Goal: Entertainment & Leisure: Consume media (video, audio)

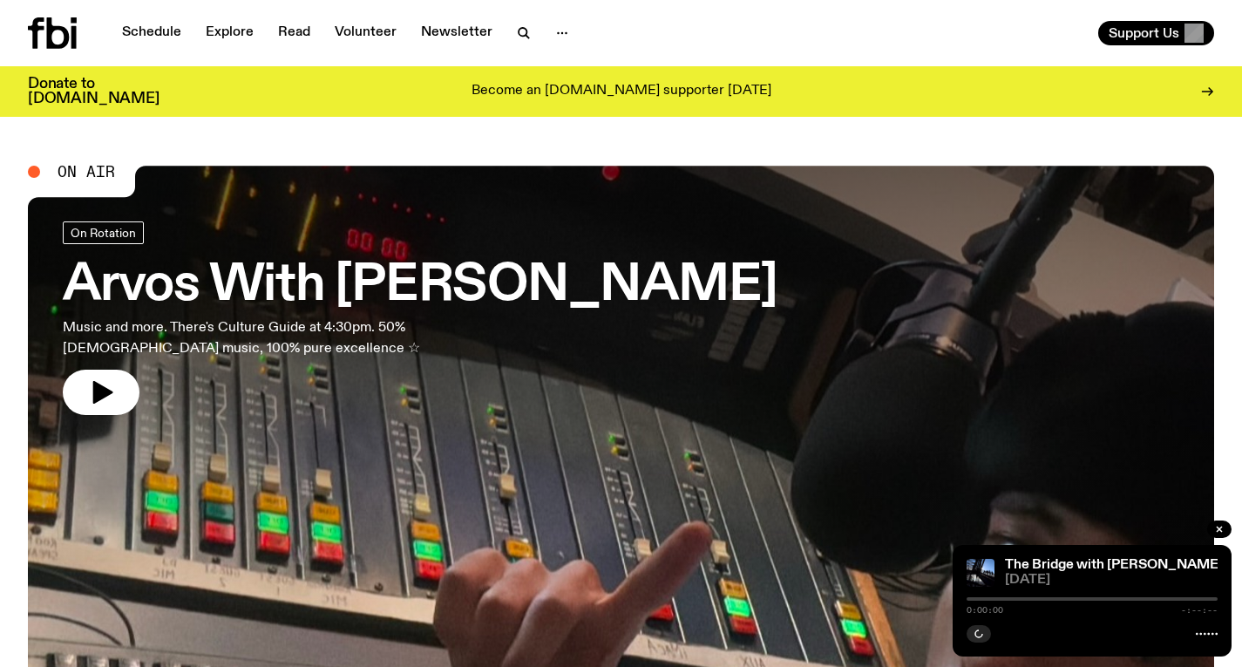
click at [534, 274] on h3 "Arvos With [PERSON_NAME]" at bounding box center [420, 285] width 715 height 49
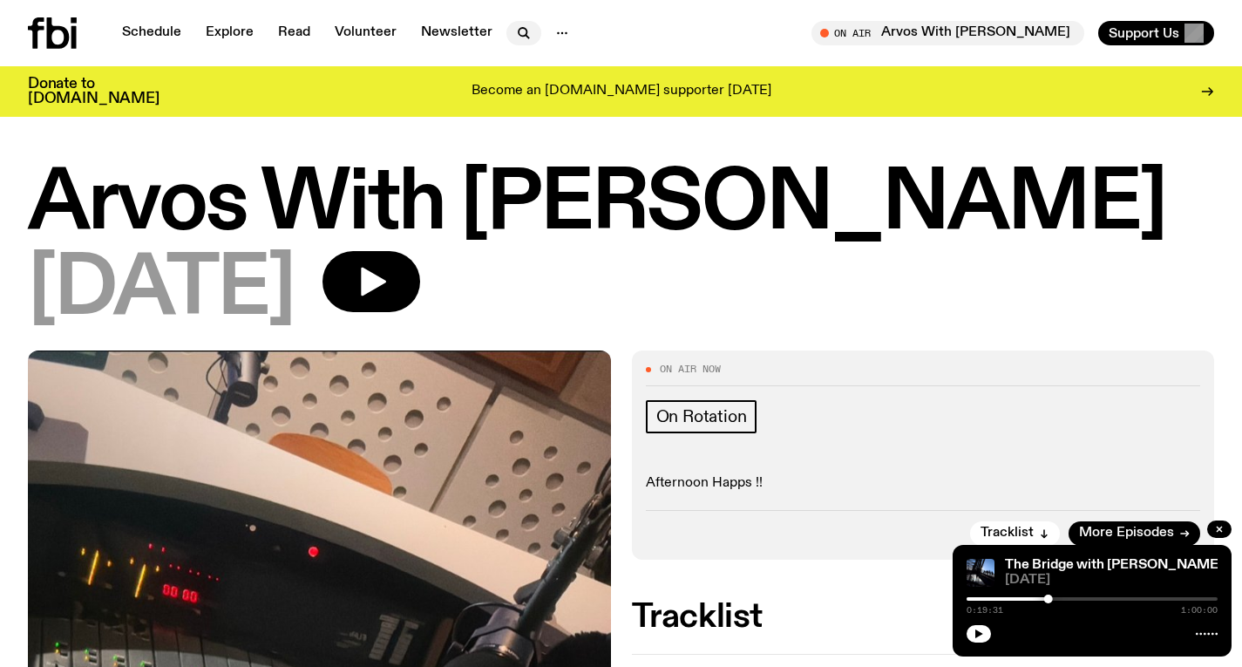
click at [521, 27] on icon "button" at bounding box center [523, 33] width 21 height 21
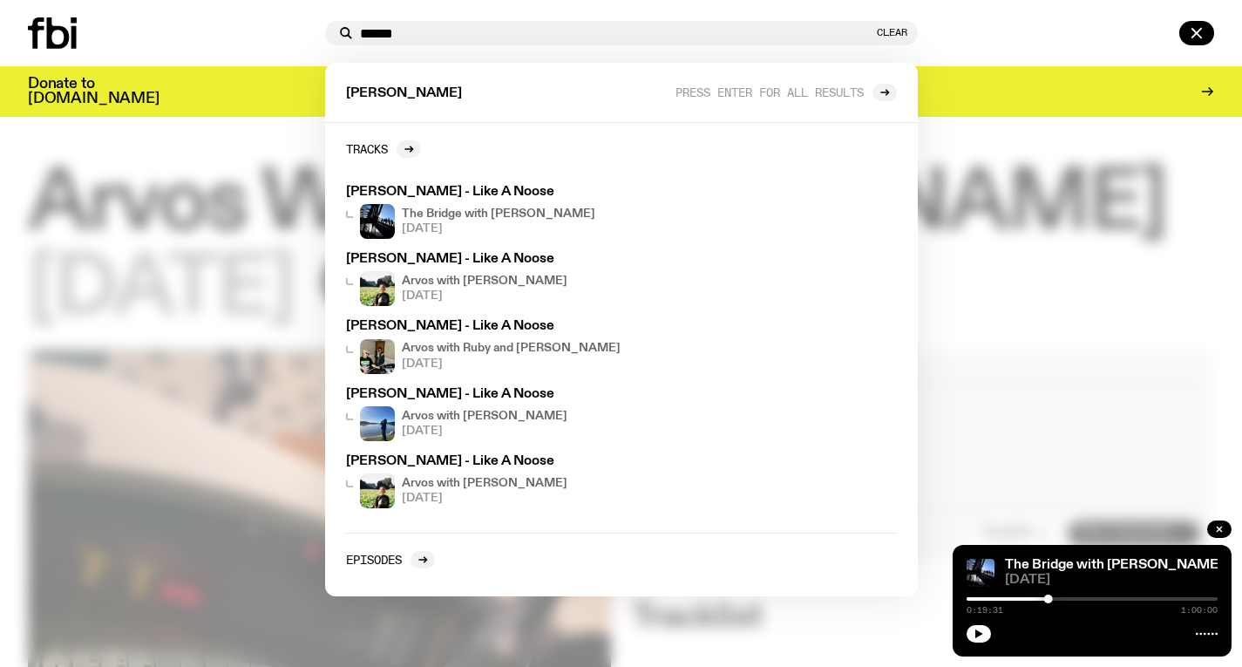
type input "******"
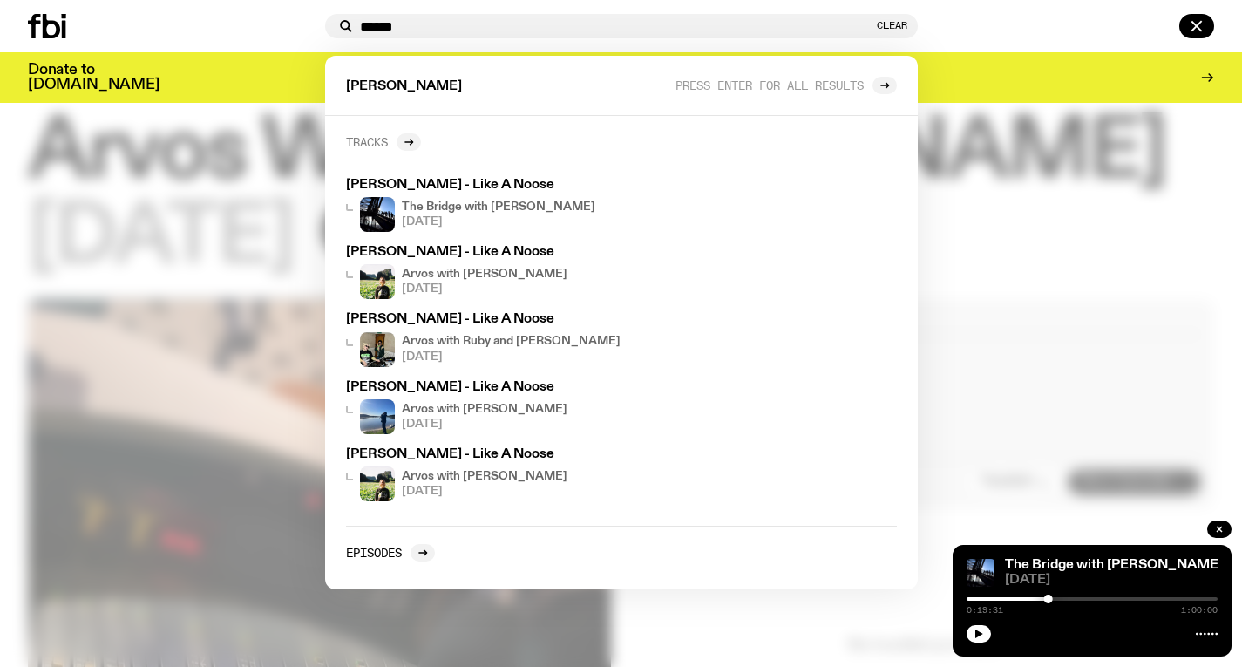
click at [398, 136] on link "Tracks" at bounding box center [383, 141] width 75 height 17
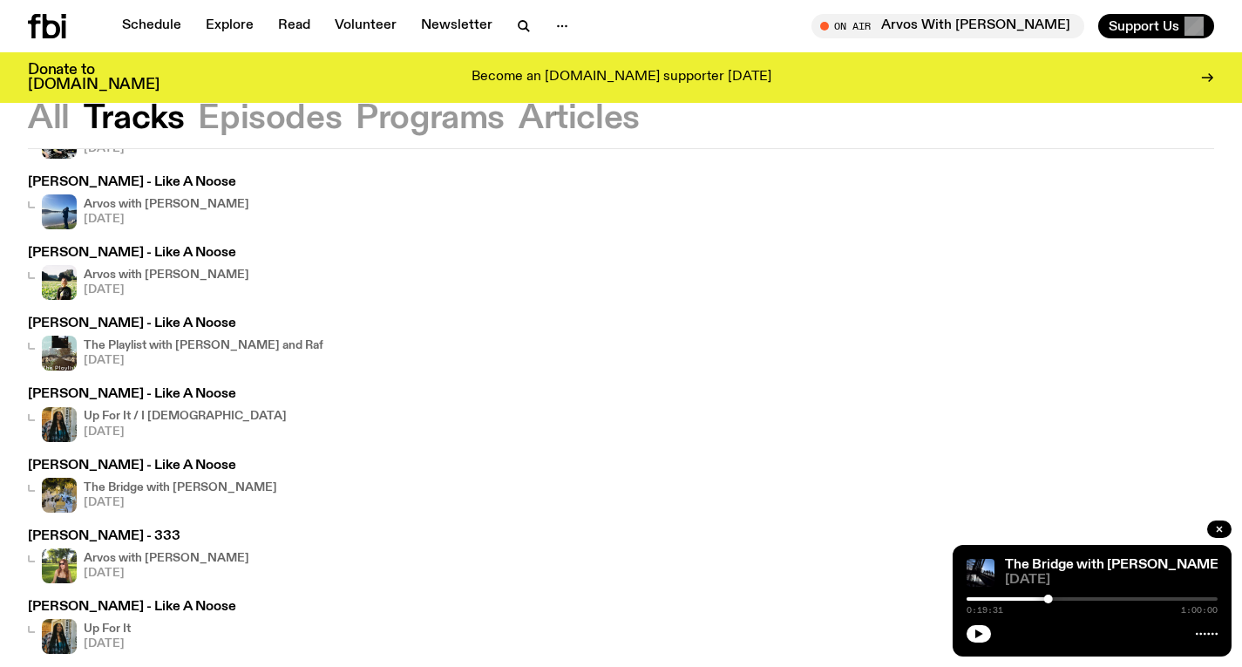
scroll to position [292, 0]
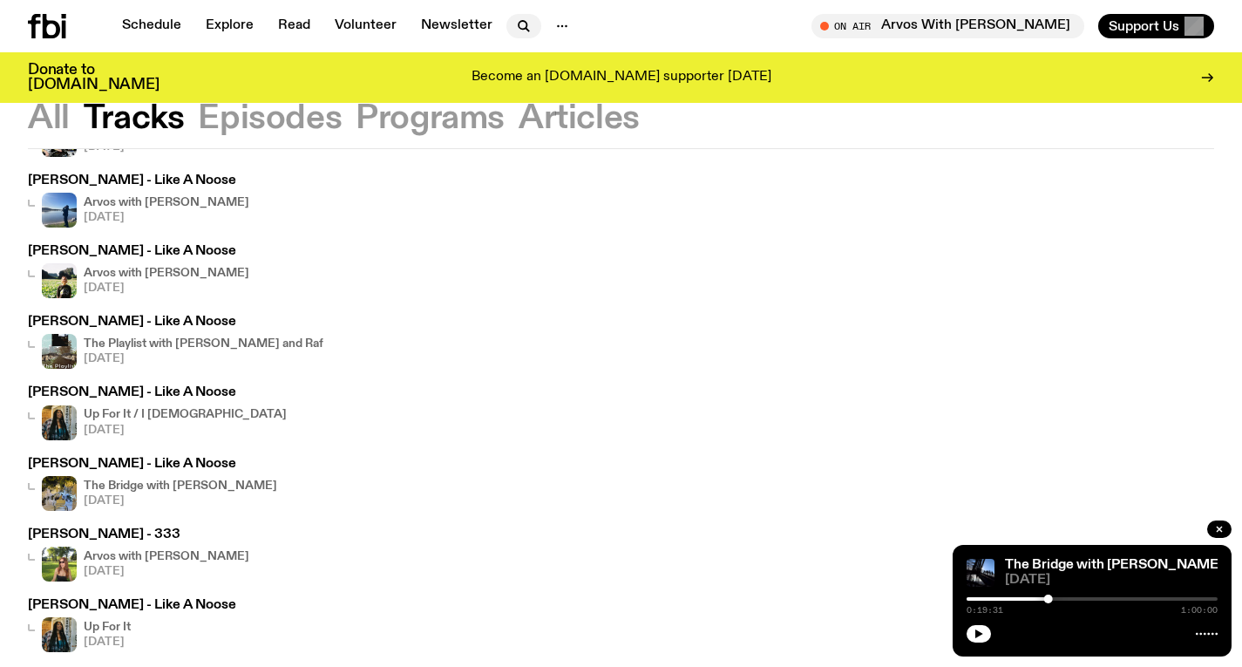
click at [518, 21] on icon "button" at bounding box center [522, 25] width 8 height 8
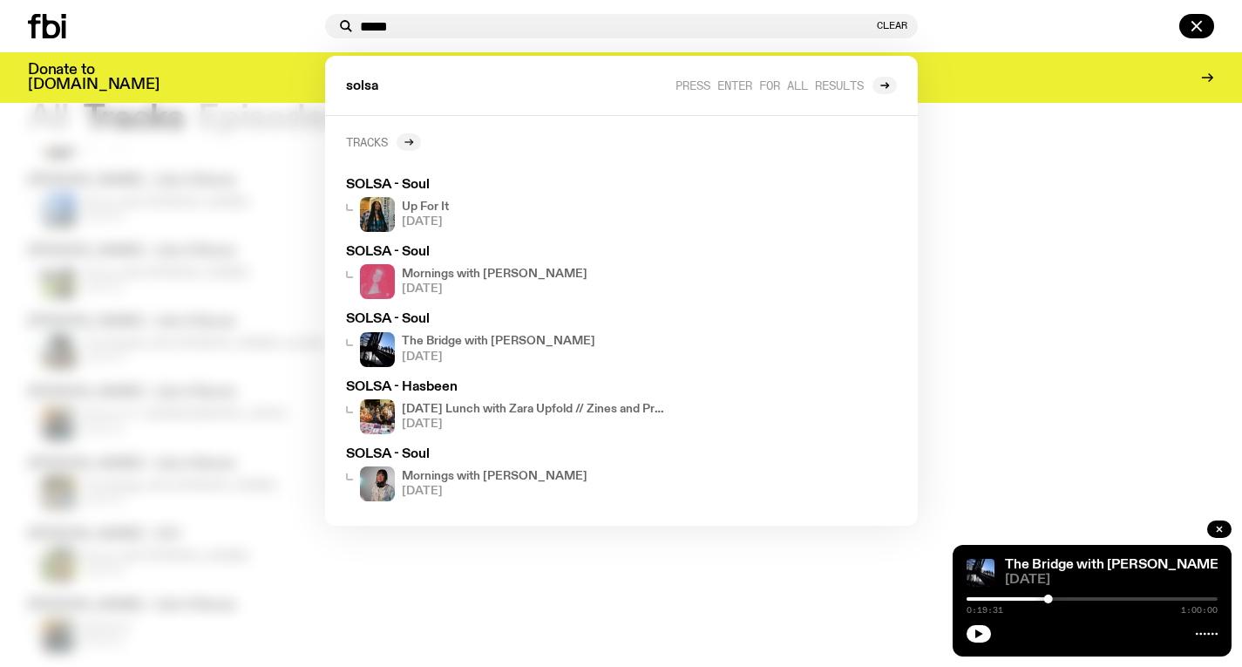
type input "*****"
click at [403, 141] on div at bounding box center [408, 141] width 24 height 17
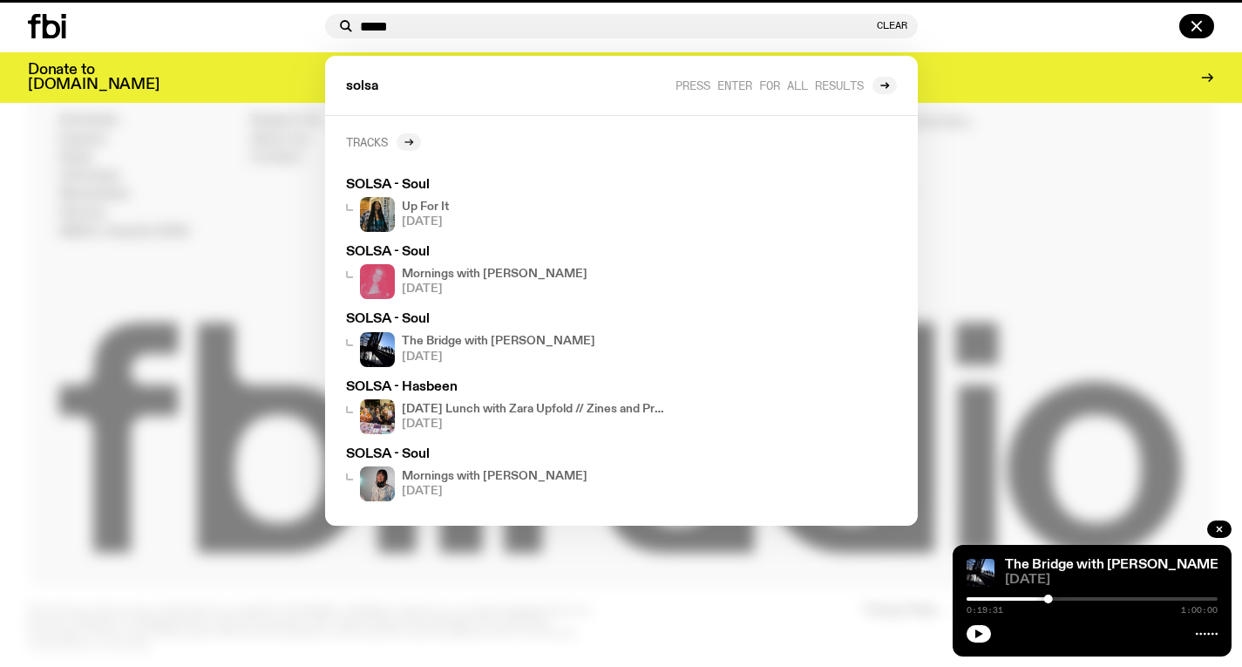
scroll to position [292, 0]
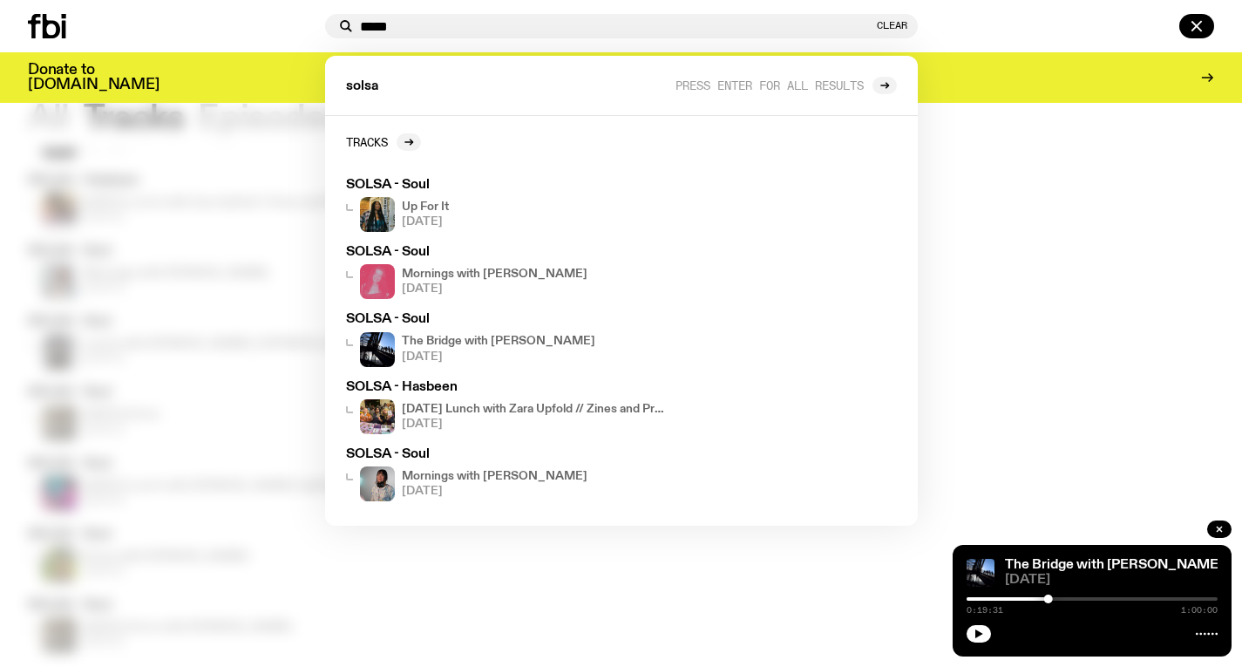
click at [288, 122] on div at bounding box center [621, 333] width 1242 height 667
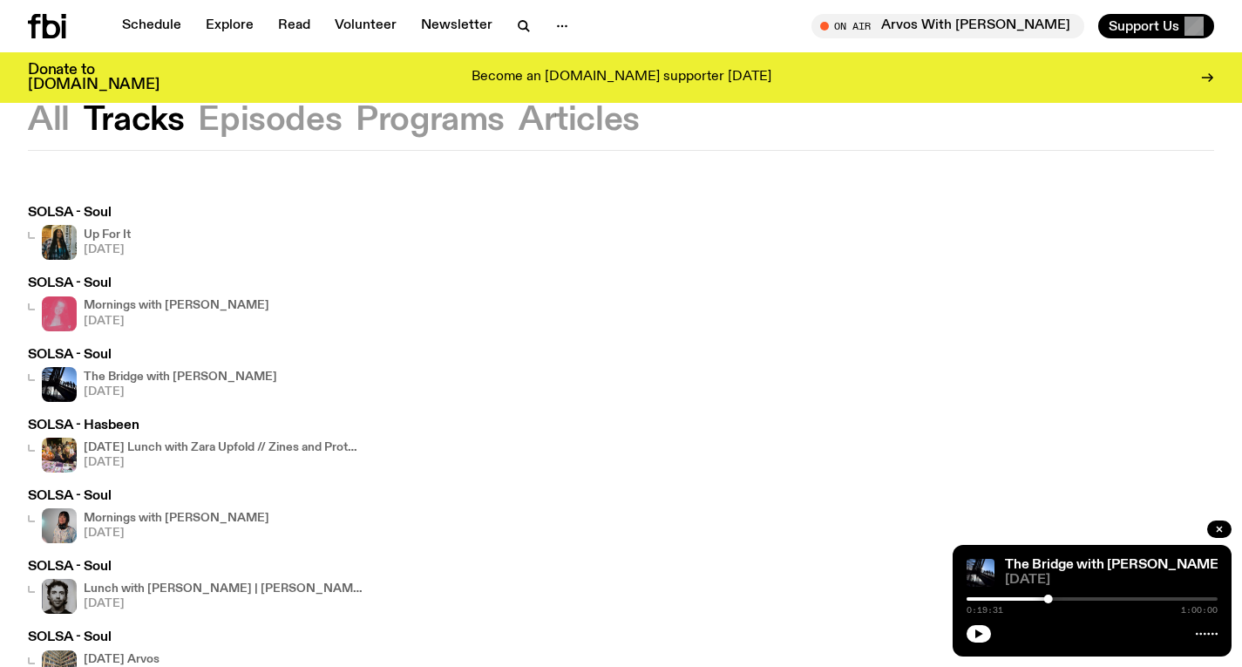
scroll to position [0, 0]
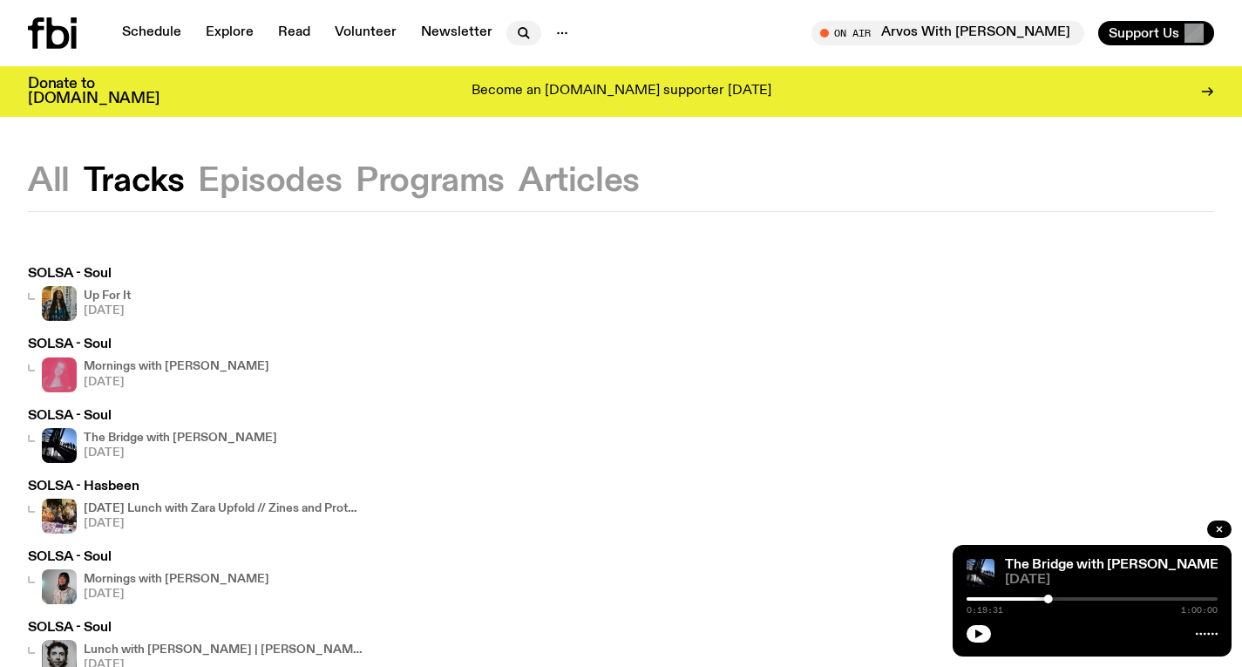
click at [520, 24] on icon "button" at bounding box center [523, 33] width 21 height 21
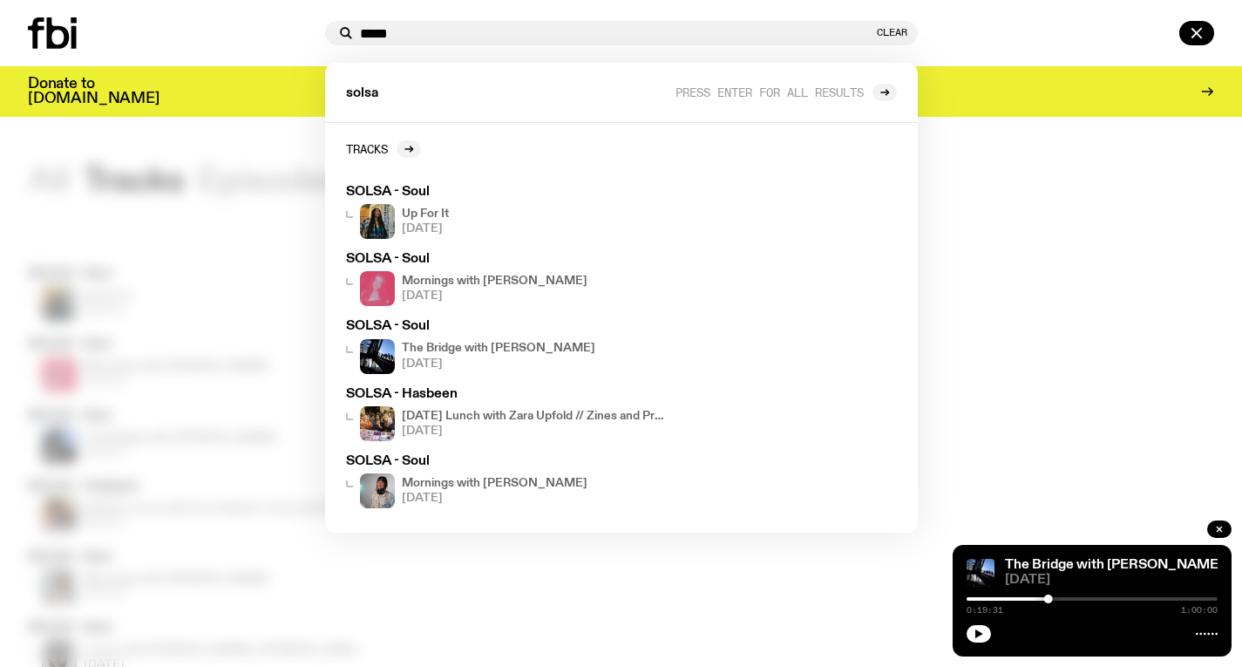
click at [501, 34] on input "*****" at bounding box center [616, 33] width 513 height 15
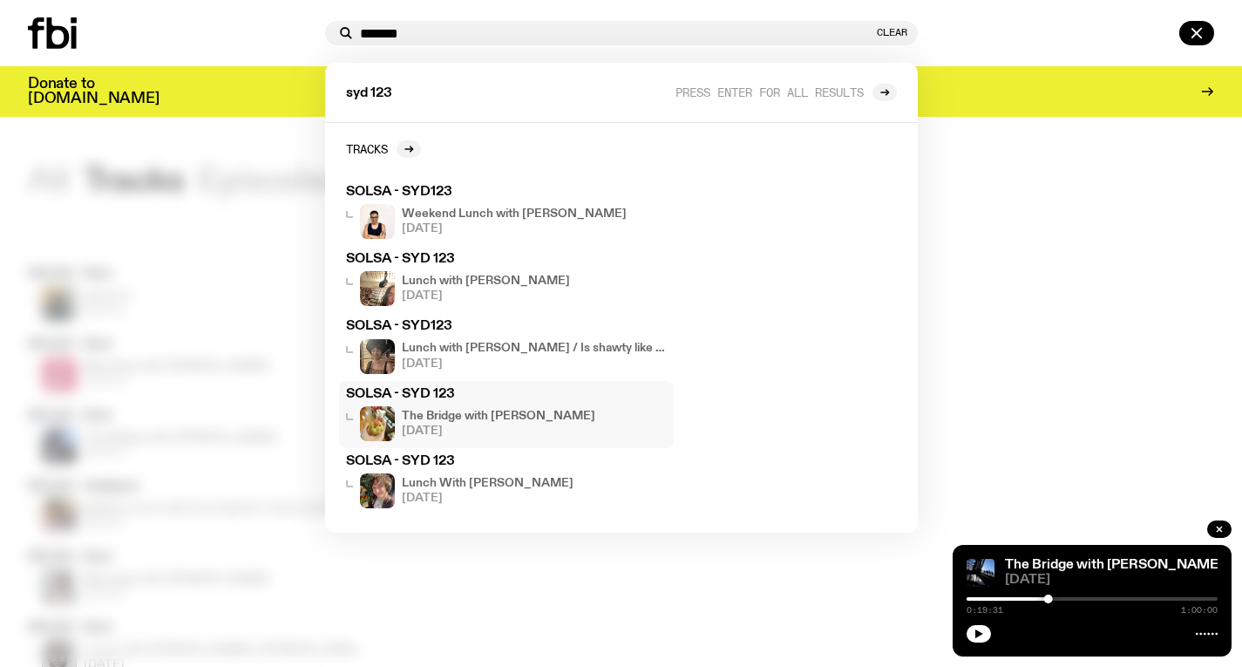
type input "*******"
click at [461, 414] on h4 "The Bridge with [PERSON_NAME]" at bounding box center [498, 415] width 193 height 11
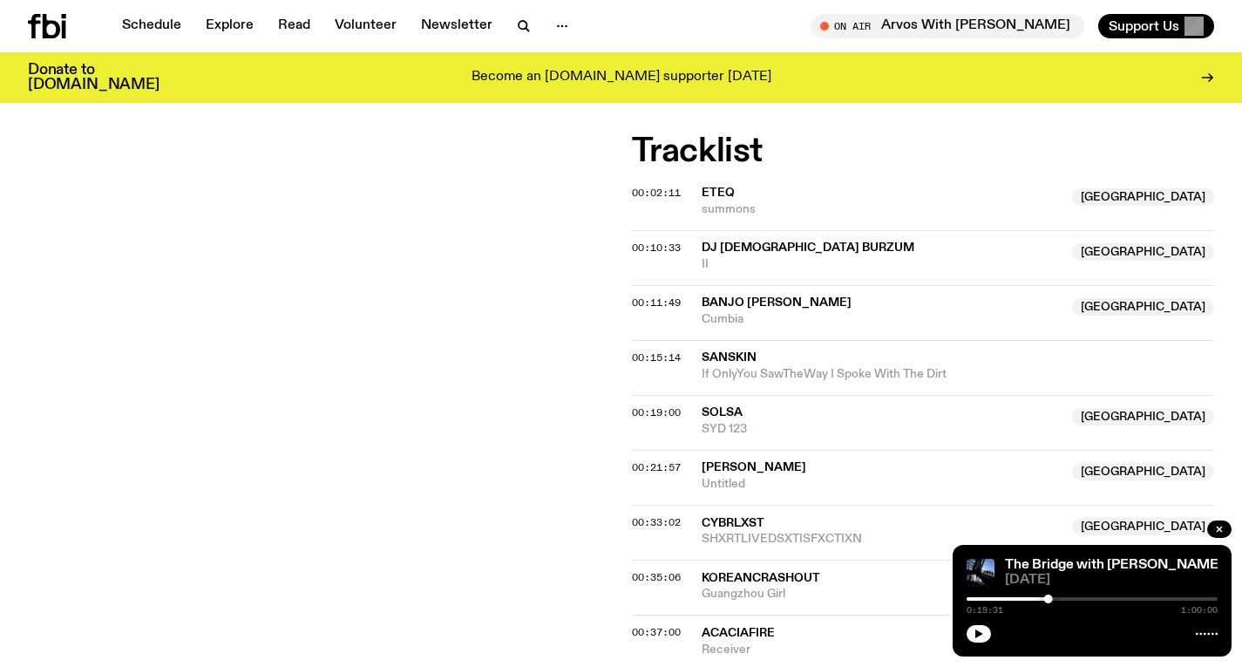
scroll to position [564, 0]
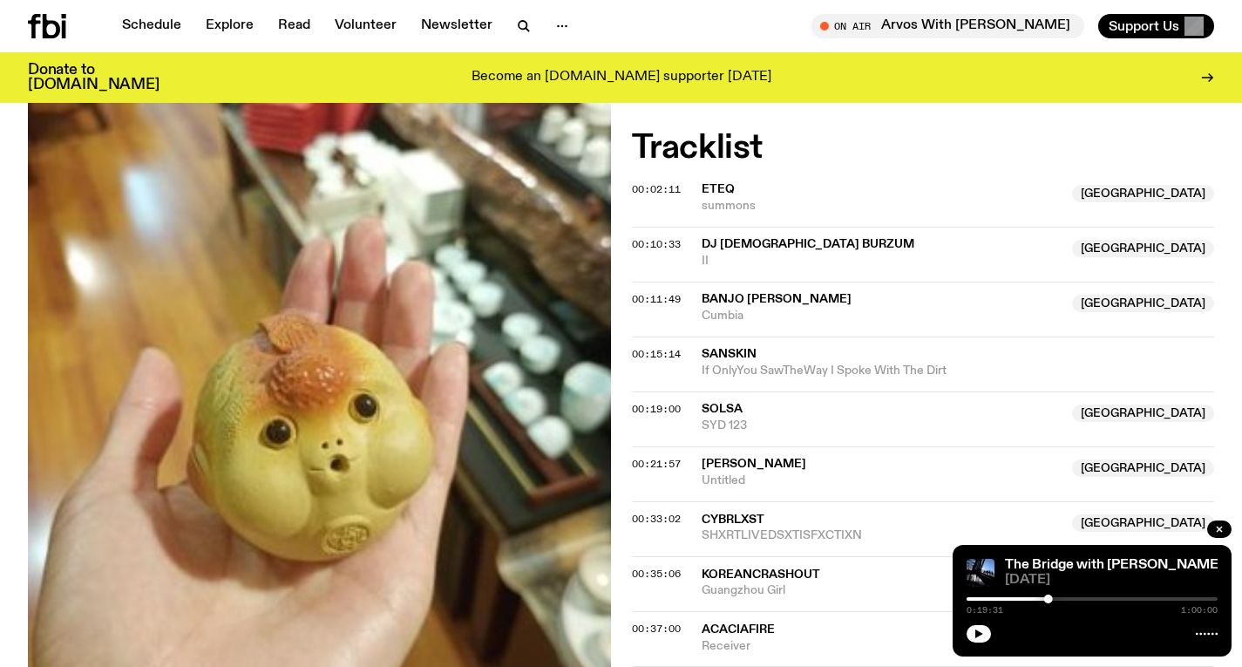
click at [667, 501] on div "00:21:57 [PERSON_NAME] NSW Untitled [GEOGRAPHIC_DATA]" at bounding box center [923, 528] width 583 height 55
click at [661, 465] on span "00:21:57" at bounding box center [656, 464] width 49 height 14
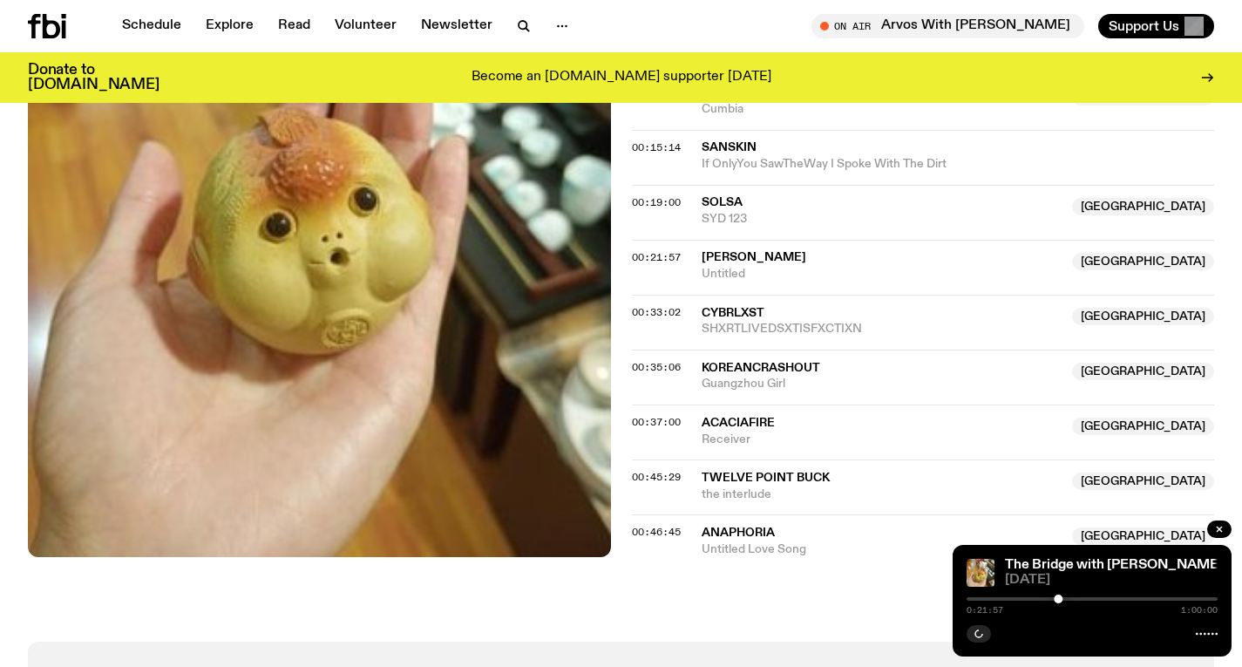
scroll to position [852, 0]
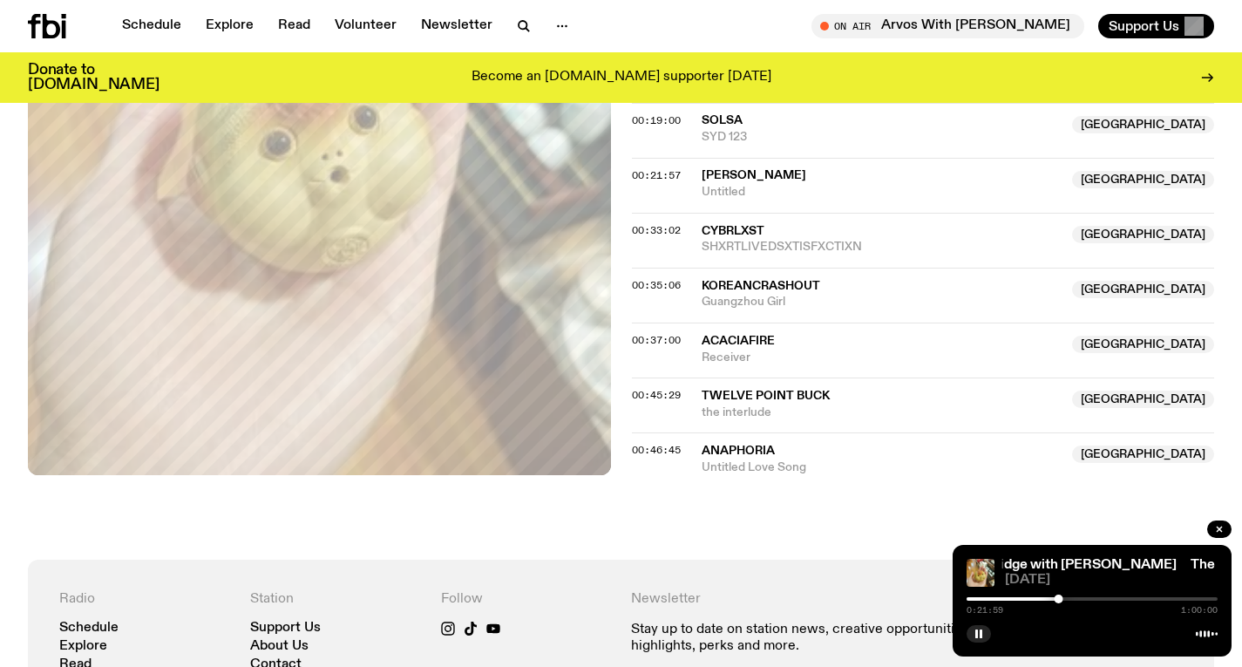
click at [1064, 597] on div at bounding box center [1091, 598] width 251 height 3
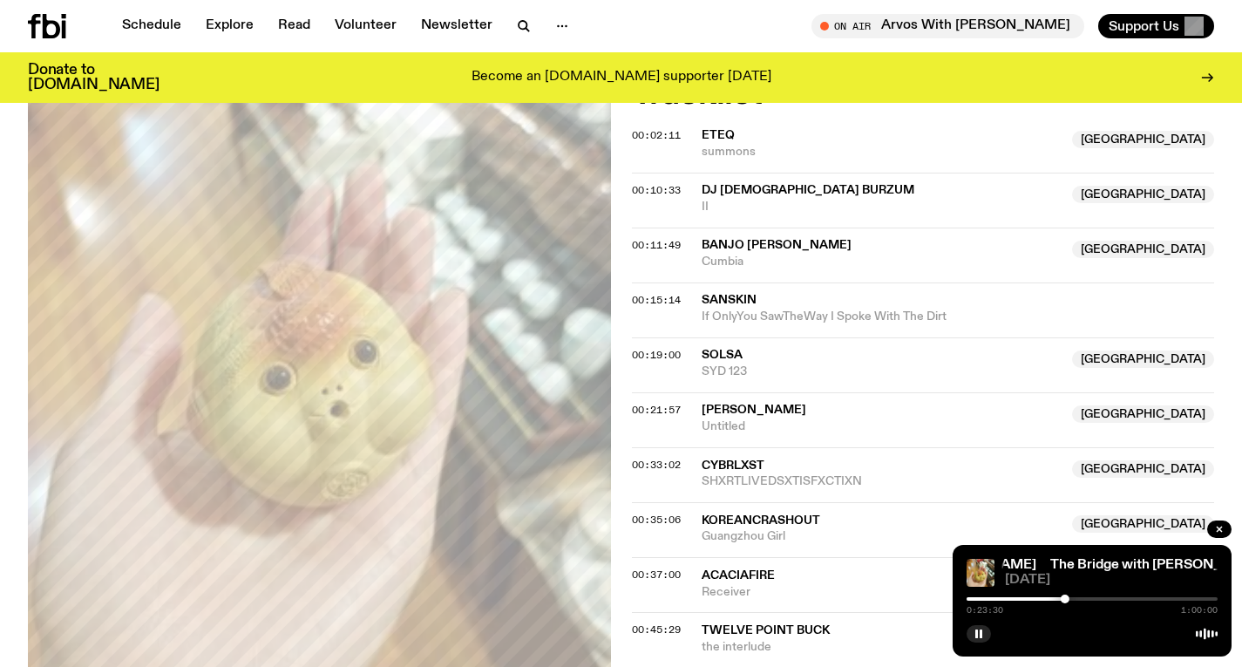
scroll to position [619, 0]
click at [1063, 599] on div at bounding box center [943, 598] width 251 height 3
click at [1060, 599] on div at bounding box center [1063, 598] width 9 height 9
click at [1058, 598] on div at bounding box center [1058, 598] width 9 height 9
